Goal: Task Accomplishment & Management: Complete application form

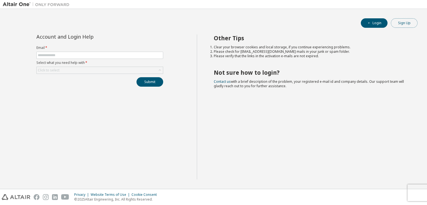
click at [399, 22] on button "Sign Up" at bounding box center [404, 22] width 27 height 9
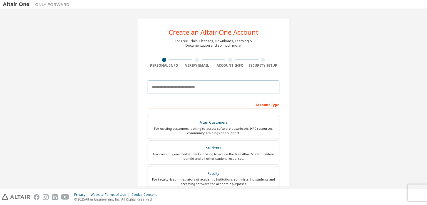
click at [203, 86] on input "email" at bounding box center [214, 87] width 132 height 13
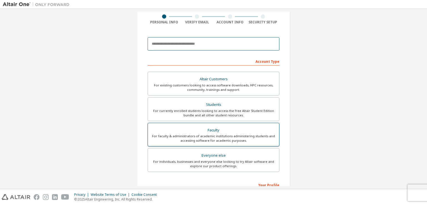
scroll to position [56, 0]
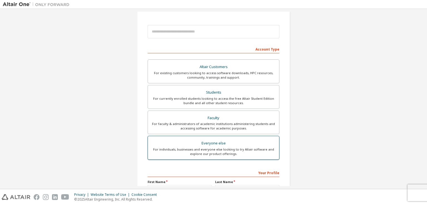
click at [245, 153] on div "For individuals, businesses and everyone else looking to try Altair software an…" at bounding box center [213, 151] width 125 height 9
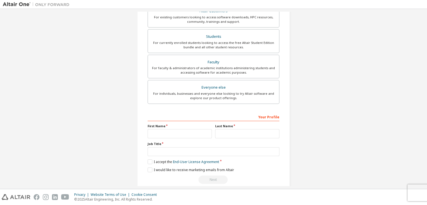
scroll to position [119, 0]
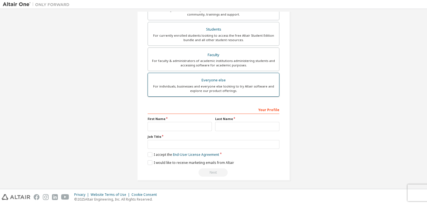
click at [225, 85] on div "For individuals, businesses and everyone else looking to try Altair software an…" at bounding box center [213, 88] width 125 height 9
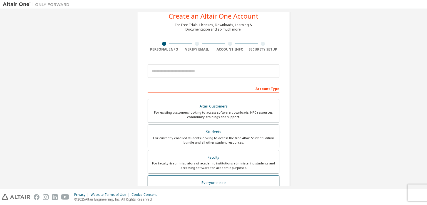
scroll to position [8, 0]
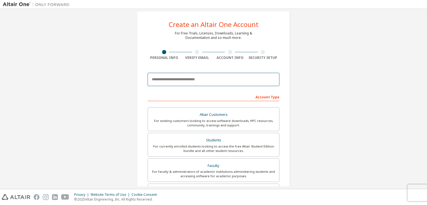
click at [189, 79] on input "email" at bounding box center [214, 79] width 132 height 13
type input "*"
type input "**********"
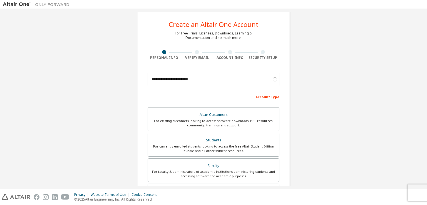
click at [226, 95] on div "Account Type" at bounding box center [214, 96] width 132 height 9
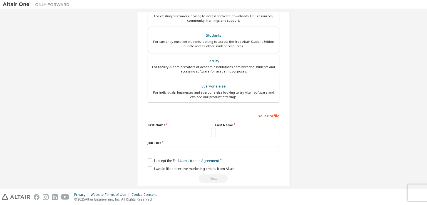
scroll to position [119, 0]
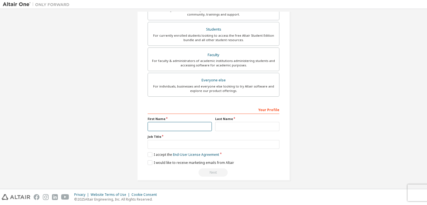
click at [170, 130] on div "Your Profile First Name Last Name Job Title Please provide State/Province to he…" at bounding box center [214, 141] width 132 height 72
type input "******"
click at [239, 129] on input "text" at bounding box center [247, 126] width 64 height 9
type input "*"
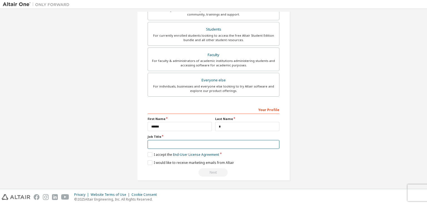
click at [187, 140] on input "text" at bounding box center [214, 144] width 132 height 9
type input "**********"
click at [157, 152] on label "I accept the End-User License Agreement" at bounding box center [183, 154] width 71 height 5
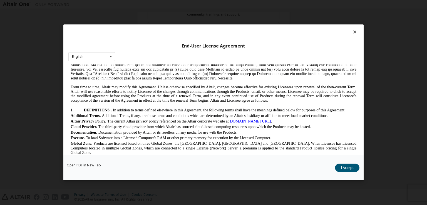
scroll to position [83, 0]
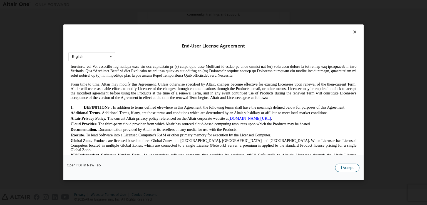
click at [354, 171] on button "I Accept" at bounding box center [347, 168] width 24 height 8
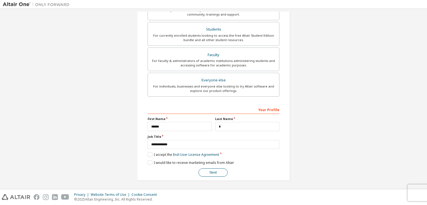
click at [206, 169] on button "Next" at bounding box center [213, 173] width 29 height 8
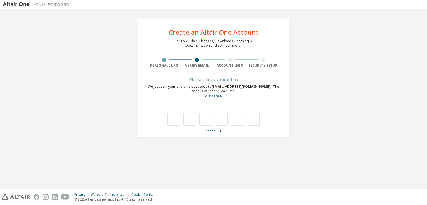
scroll to position [0, 0]
type input "*"
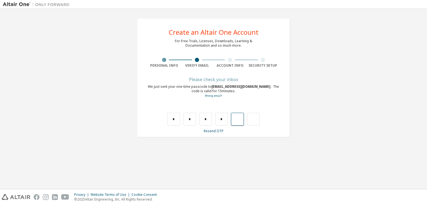
type input "*"
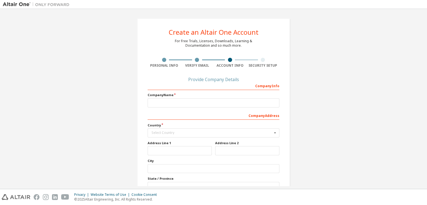
click at [159, 85] on div "Company Info" at bounding box center [214, 85] width 132 height 9
click at [156, 106] on input "text" at bounding box center [214, 102] width 132 height 9
type input "****"
click at [157, 135] on input "text" at bounding box center [213, 133] width 131 height 9
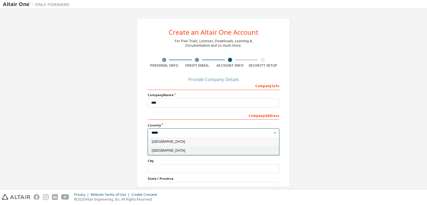
type input "*****"
click at [157, 148] on div "[GEOGRAPHIC_DATA]" at bounding box center [213, 150] width 131 height 9
type input "***"
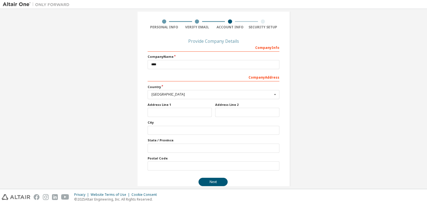
scroll to position [48, 0]
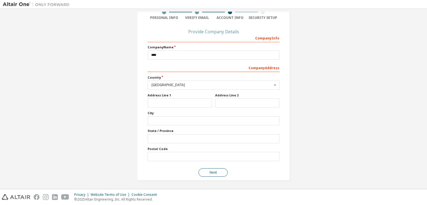
click at [217, 174] on button "Next" at bounding box center [213, 173] width 29 height 8
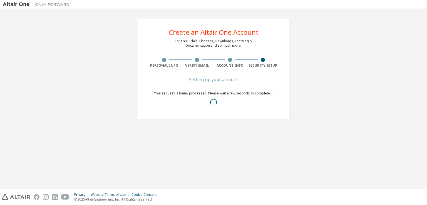
scroll to position [0, 0]
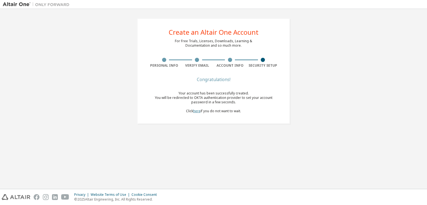
click at [196, 112] on link "here" at bounding box center [196, 111] width 7 height 5
